Goal: Task Accomplishment & Management: Use online tool/utility

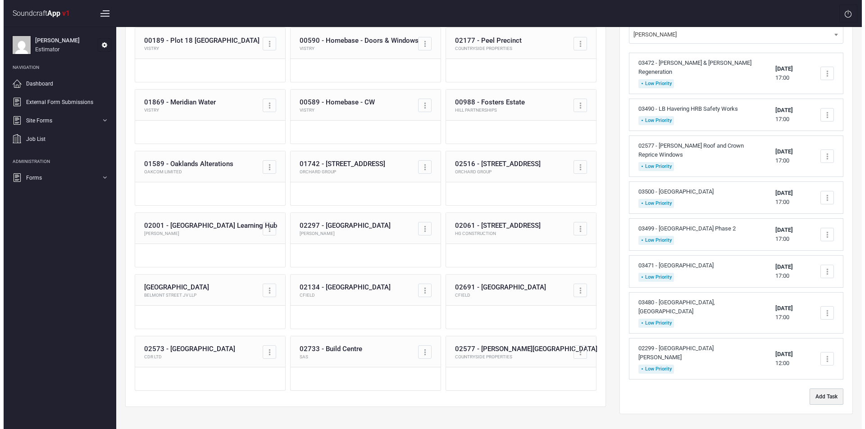
scroll to position [90, 0]
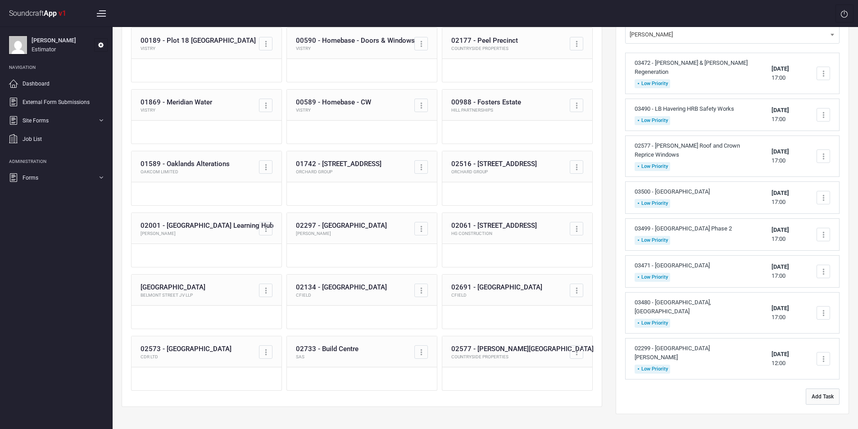
click at [824, 389] on button "Add Task" at bounding box center [823, 397] width 34 height 16
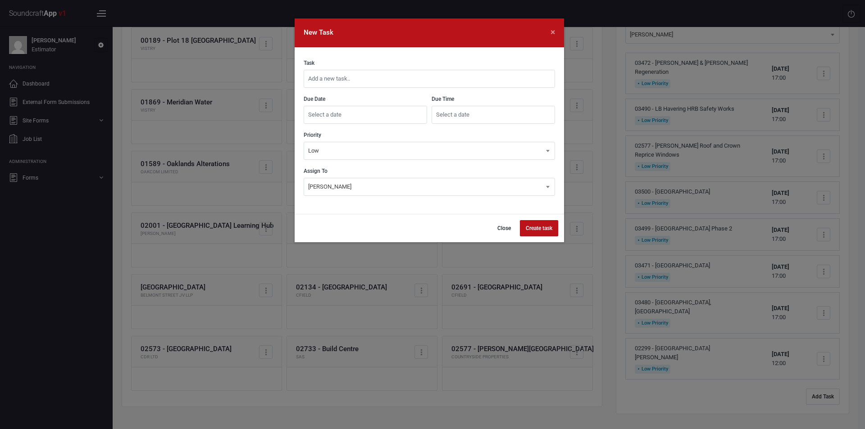
click at [360, 79] on input "text" at bounding box center [429, 79] width 251 height 18
type input "03504 - [GEOGRAPHIC_DATA], [GEOGRAPHIC_DATA]"
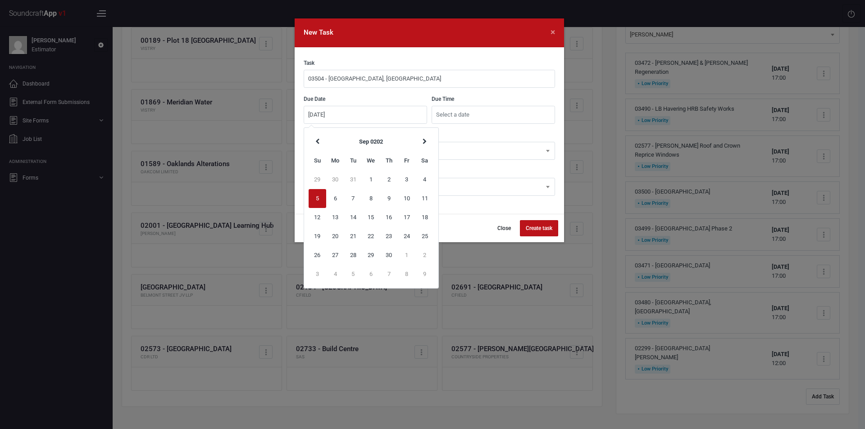
type input "[DATE]"
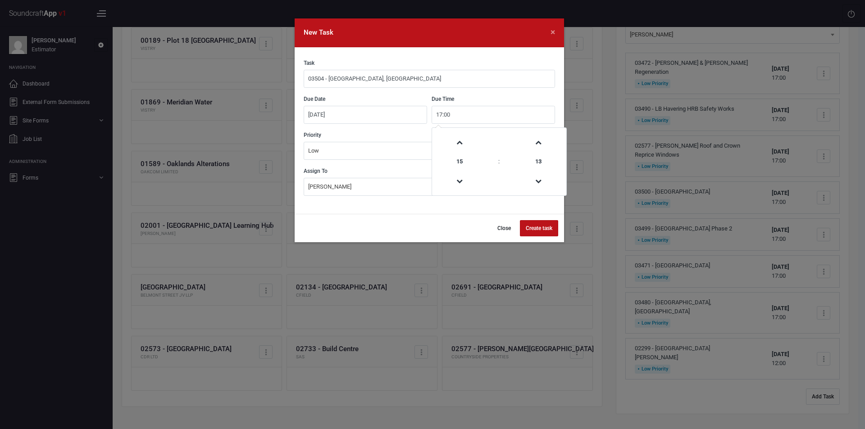
type input "17:00"
click at [537, 231] on button "Create task" at bounding box center [539, 228] width 38 height 16
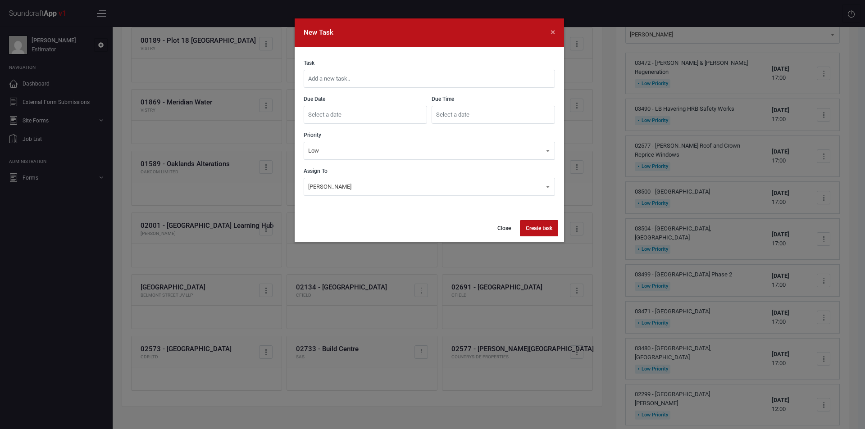
click at [478, 83] on input "text" at bounding box center [429, 79] width 251 height 18
type input "03505 - [GEOGRAPHIC_DATA]"
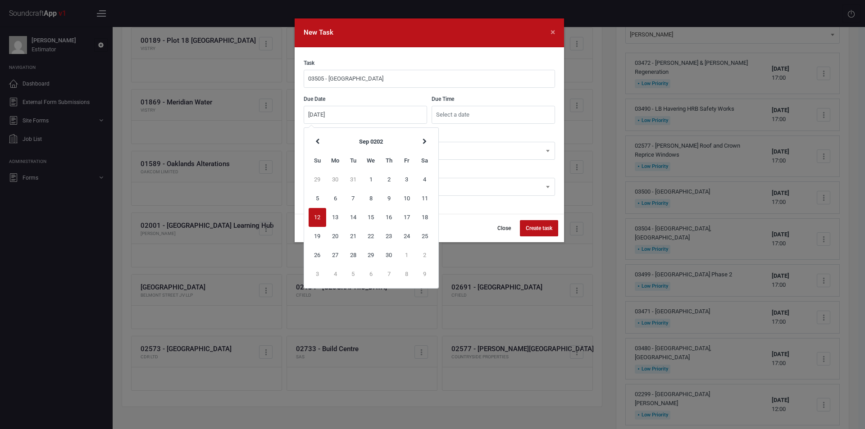
type input "[DATE]"
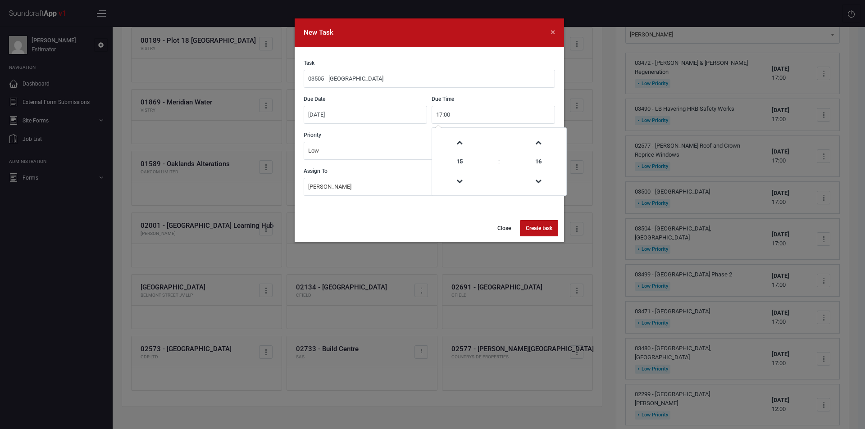
type input "17:00"
click at [536, 228] on button "Create task" at bounding box center [539, 228] width 38 height 16
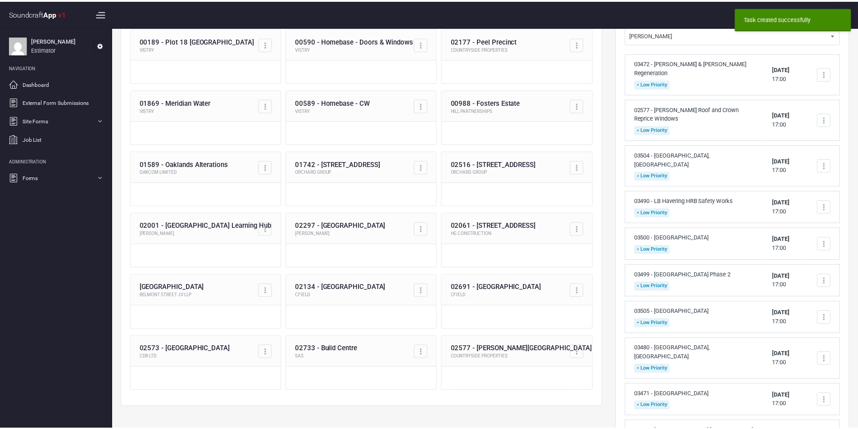
scroll to position [0, 0]
